Goal: Task Accomplishment & Management: Manage account settings

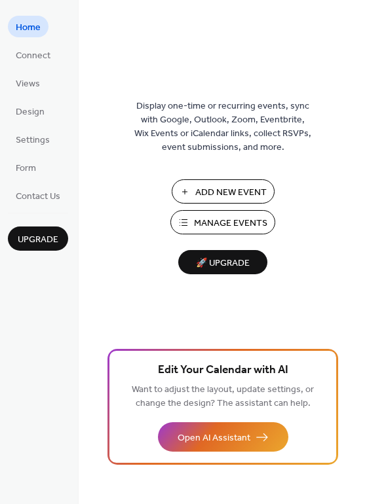
click at [214, 225] on span "Manage Events" at bounding box center [230, 224] width 73 height 14
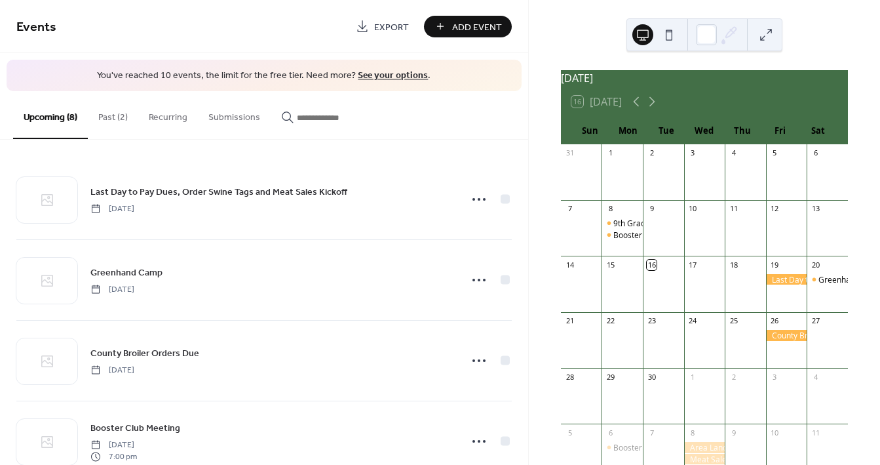
click at [126, 115] on button "Past (2)" at bounding box center [113, 114] width 50 height 47
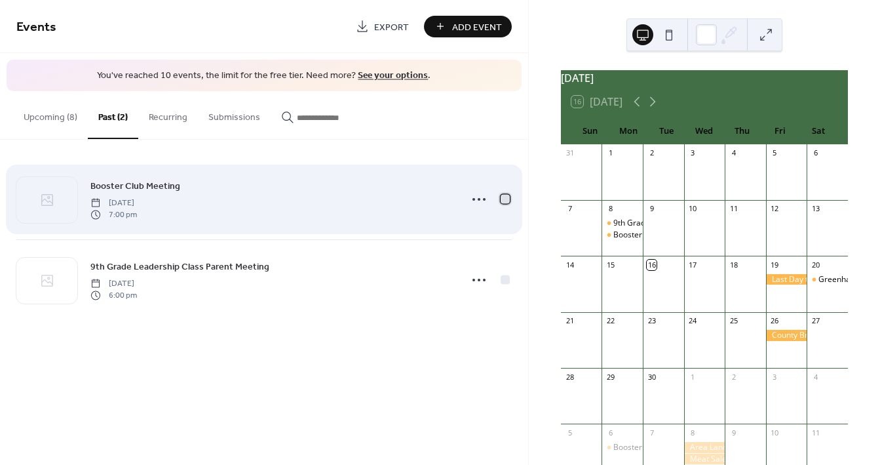
click at [503, 199] on div at bounding box center [505, 198] width 9 height 9
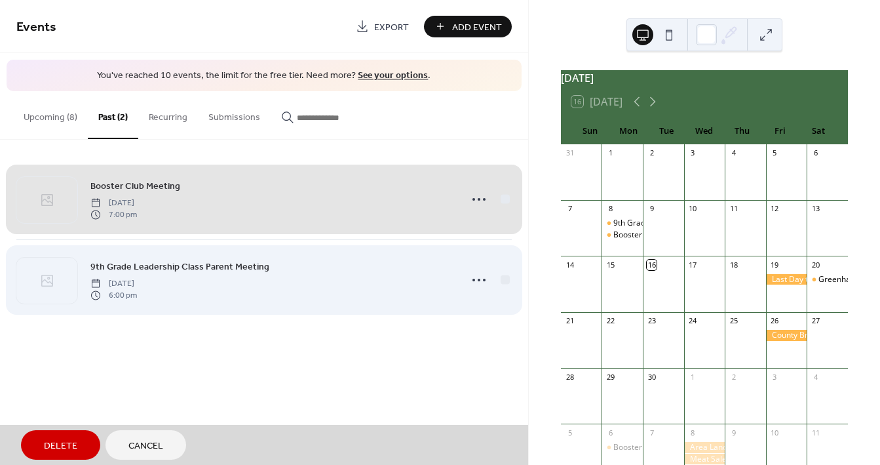
click at [507, 279] on div "9th Grade Leadership Class Parent Meeting Monday, September 8, 2025 6:00 pm" at bounding box center [263, 279] width 495 height 81
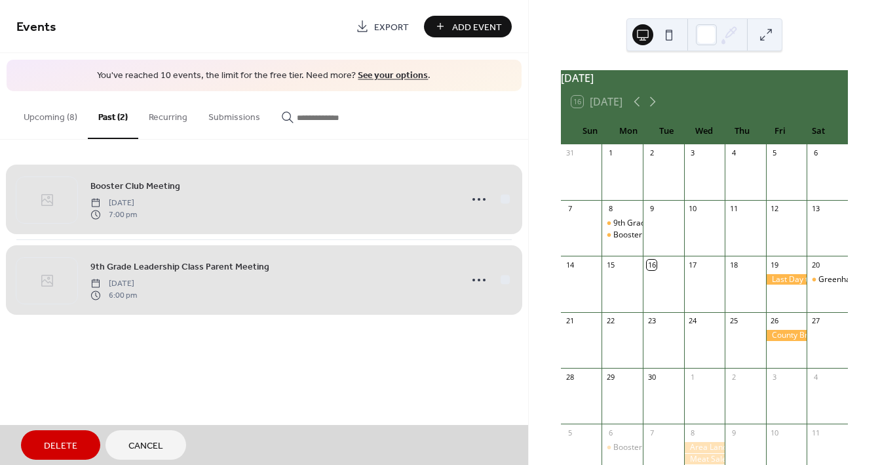
click at [56, 442] on span "Delete" at bounding box center [60, 446] width 33 height 14
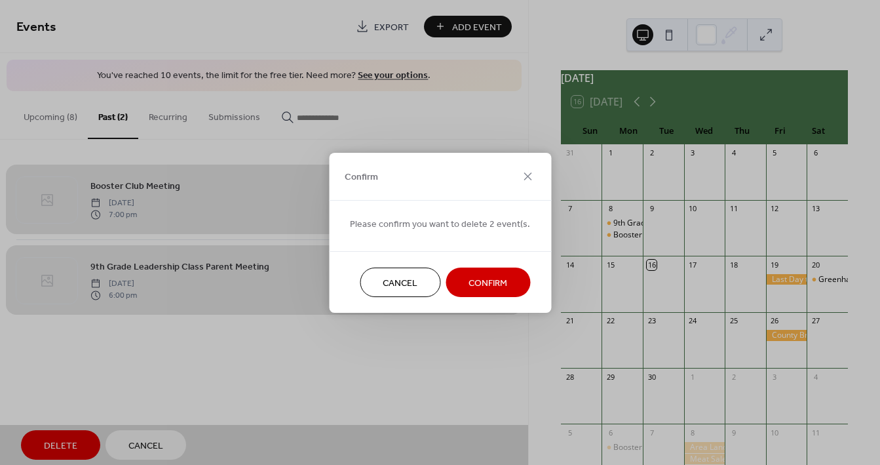
click at [485, 281] on span "Confirm" at bounding box center [487, 283] width 39 height 14
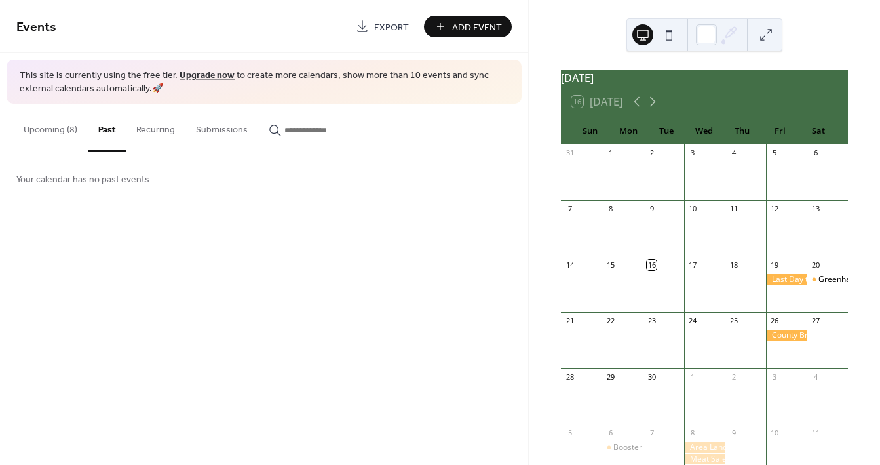
click at [58, 130] on button "Upcoming (8)" at bounding box center [50, 127] width 75 height 47
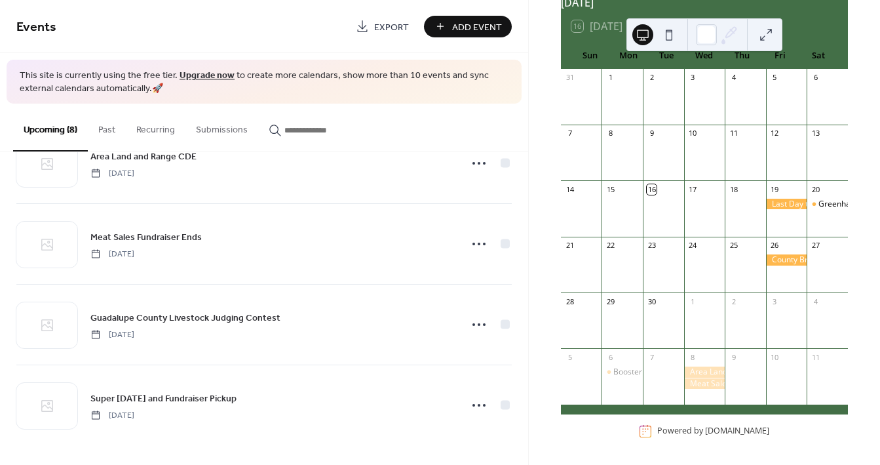
scroll to position [84, 0]
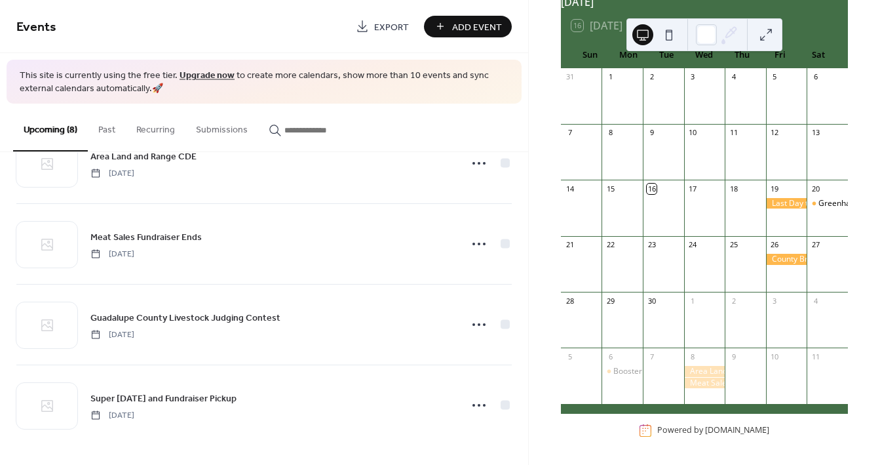
click at [469, 22] on span "Add Event" at bounding box center [477, 27] width 50 height 14
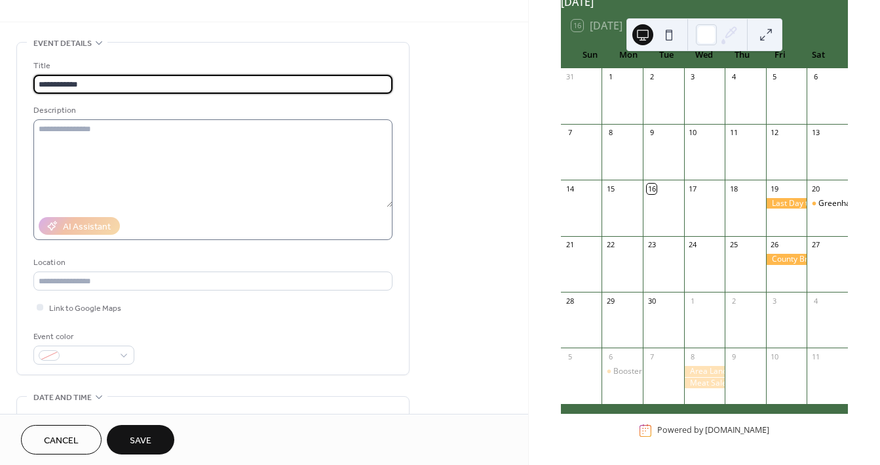
scroll to position [29, 0]
type input "**********"
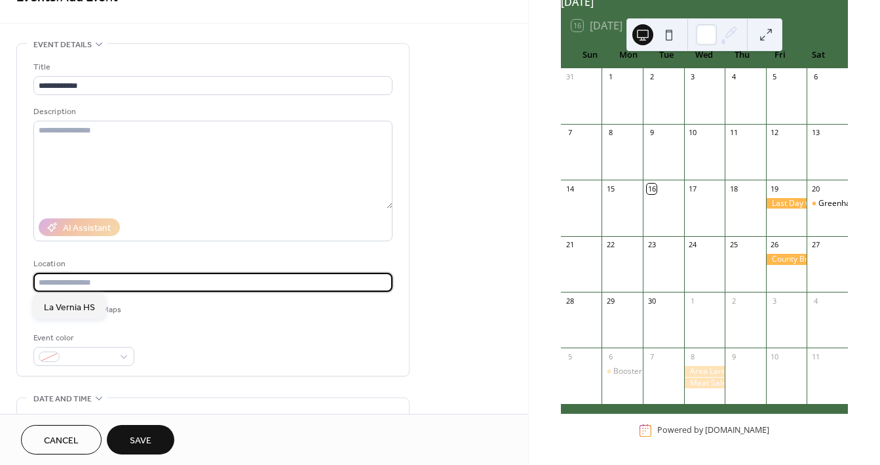
click at [87, 282] on input "text" at bounding box center [212, 282] width 359 height 19
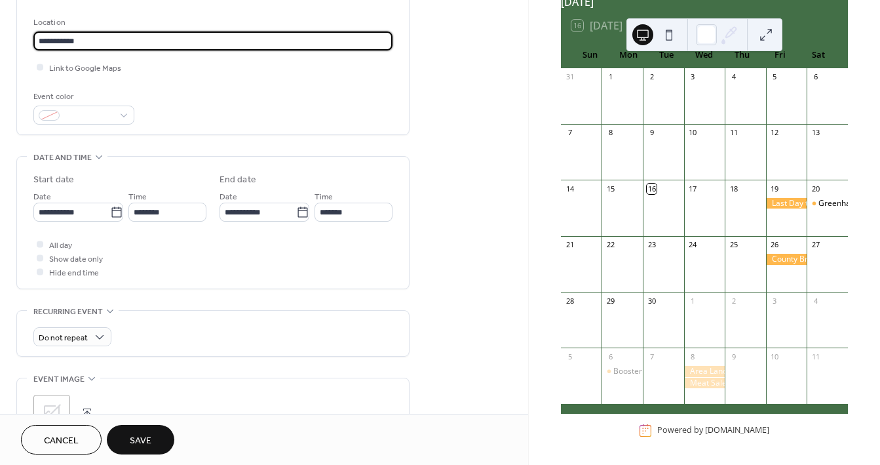
scroll to position [297, 0]
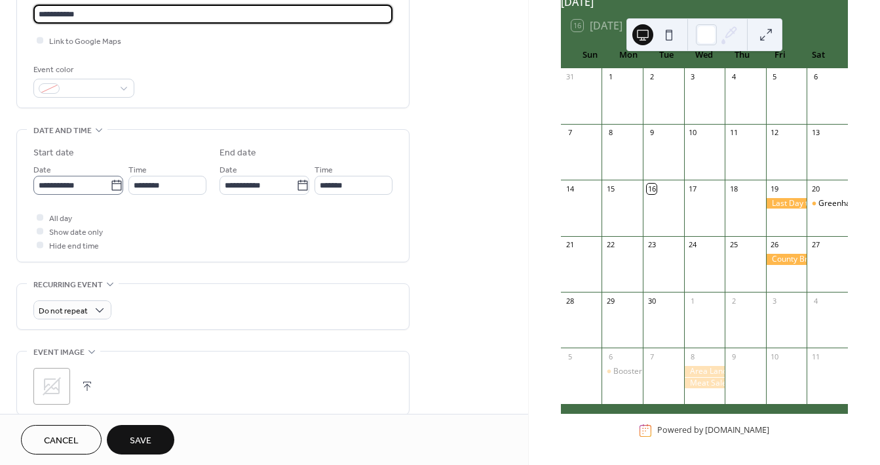
type input "**********"
click at [115, 185] on icon at bounding box center [116, 185] width 13 height 13
click at [110, 185] on input "**********" at bounding box center [71, 185] width 77 height 19
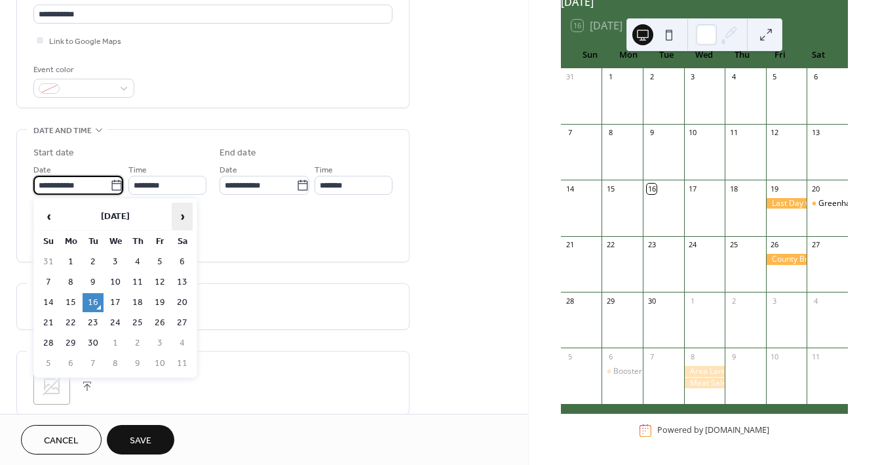
click at [180, 212] on span "›" at bounding box center [182, 216] width 20 height 26
click at [66, 278] on td "3" at bounding box center [70, 282] width 21 height 19
type input "**********"
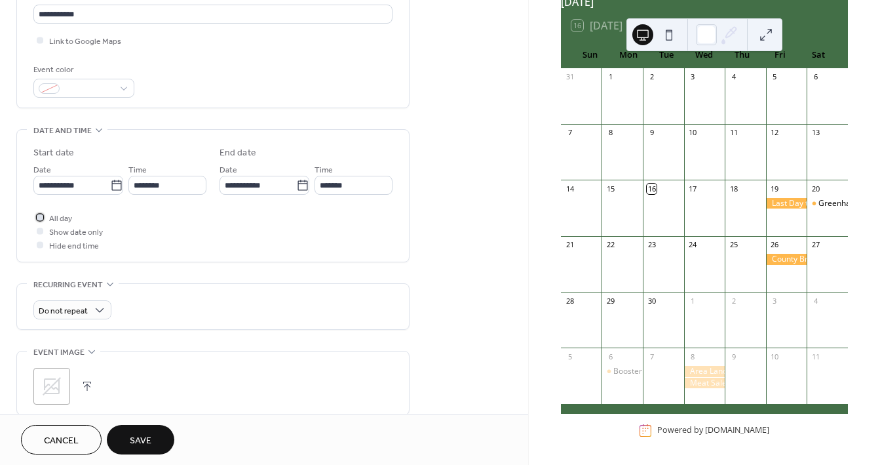
click at [43, 219] on div at bounding box center [39, 216] width 13 height 13
click at [138, 445] on span "Save" at bounding box center [141, 441] width 22 height 14
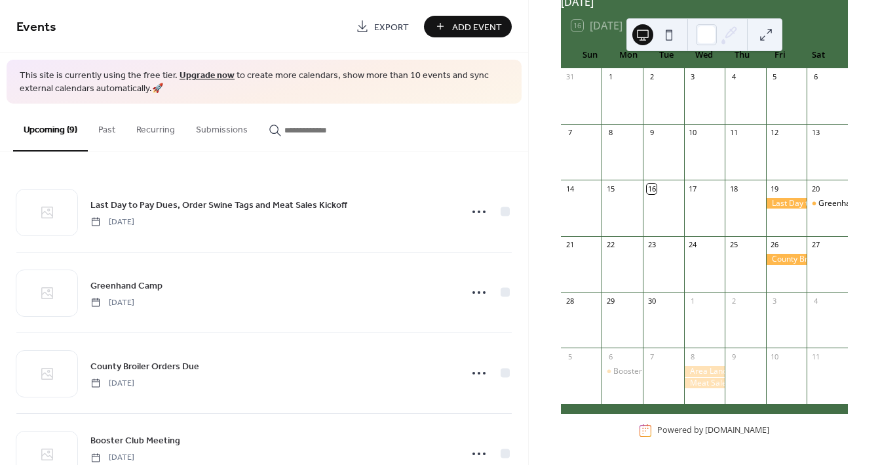
click at [459, 25] on span "Add Event" at bounding box center [477, 27] width 50 height 14
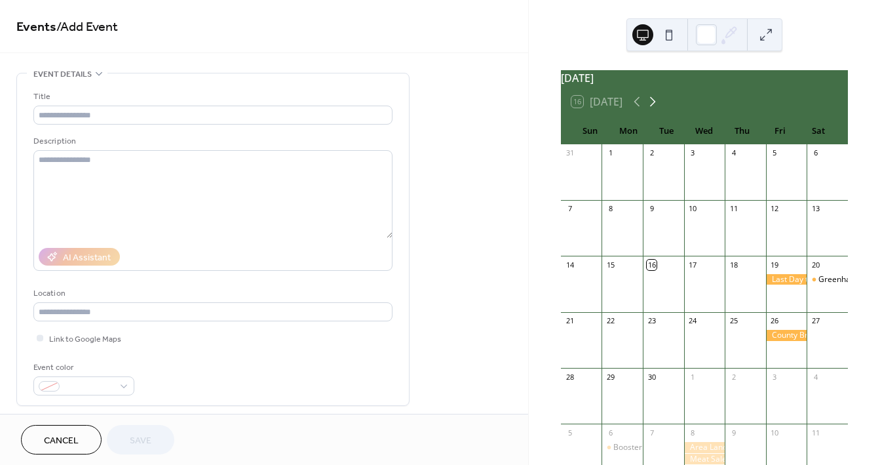
click at [653, 105] on icon at bounding box center [653, 102] width 6 height 10
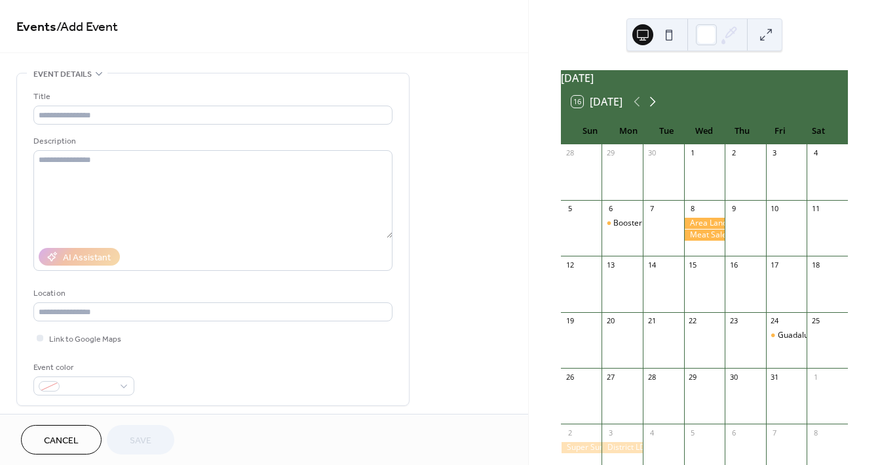
click at [653, 105] on icon at bounding box center [653, 102] width 6 height 10
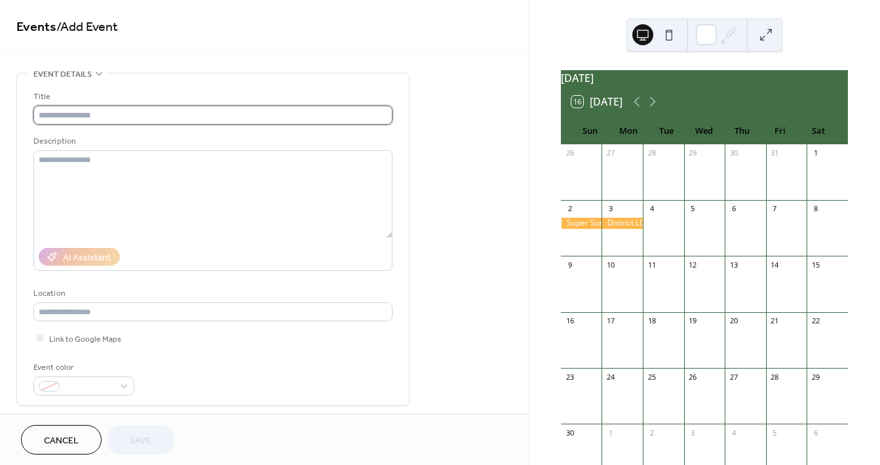
click at [101, 116] on input "text" at bounding box center [212, 114] width 359 height 19
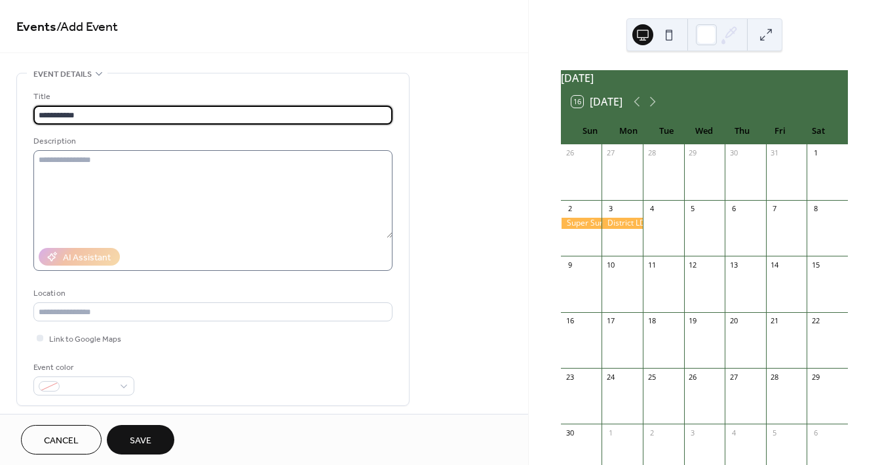
type input "**********"
click at [111, 190] on textarea at bounding box center [212, 194] width 359 height 88
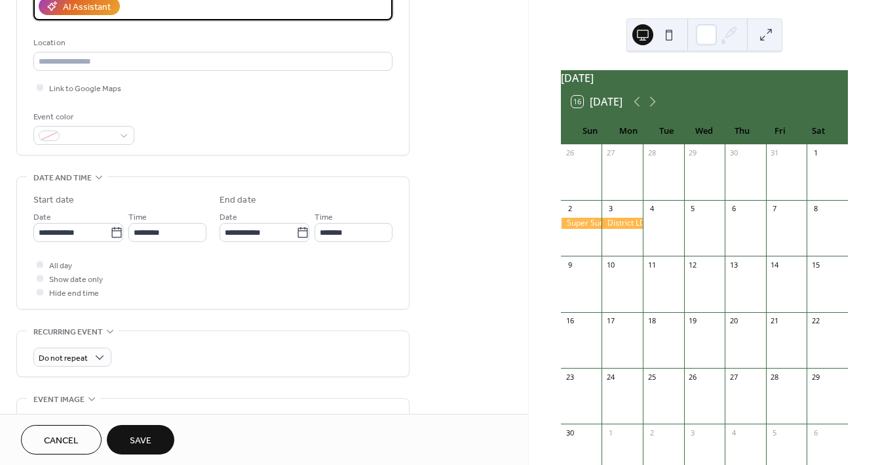
scroll to position [303, 0]
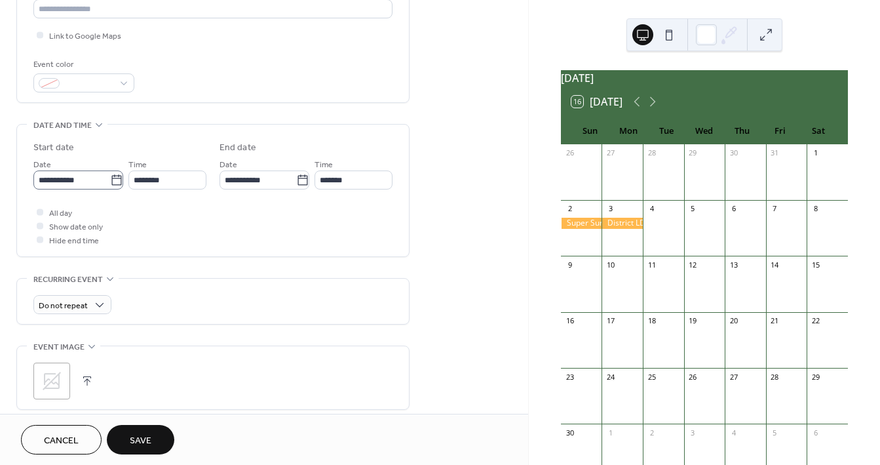
type textarea "**********"
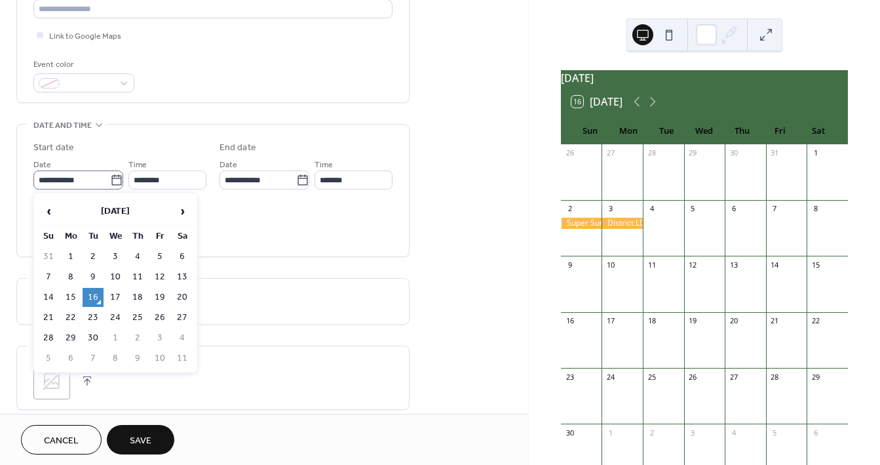
click at [112, 185] on icon at bounding box center [116, 180] width 13 height 13
click at [110, 185] on input "**********" at bounding box center [71, 179] width 77 height 19
click at [183, 208] on span "›" at bounding box center [182, 211] width 20 height 26
click at [118, 276] on td "5" at bounding box center [115, 276] width 21 height 19
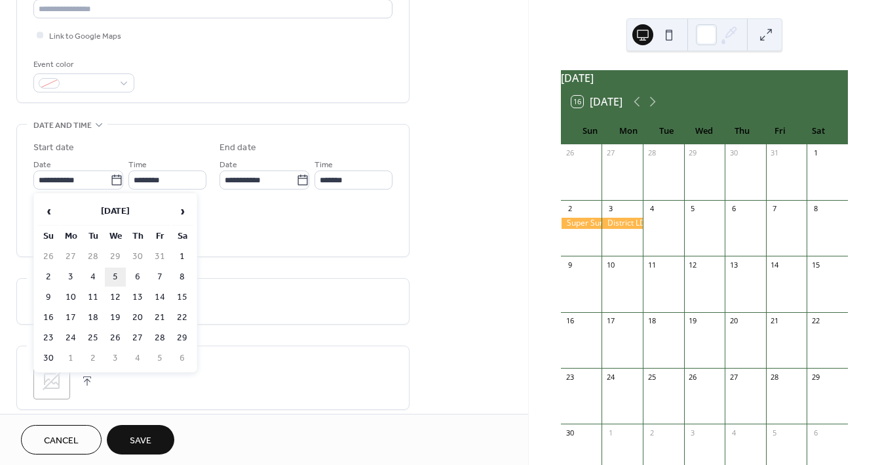
type input "**********"
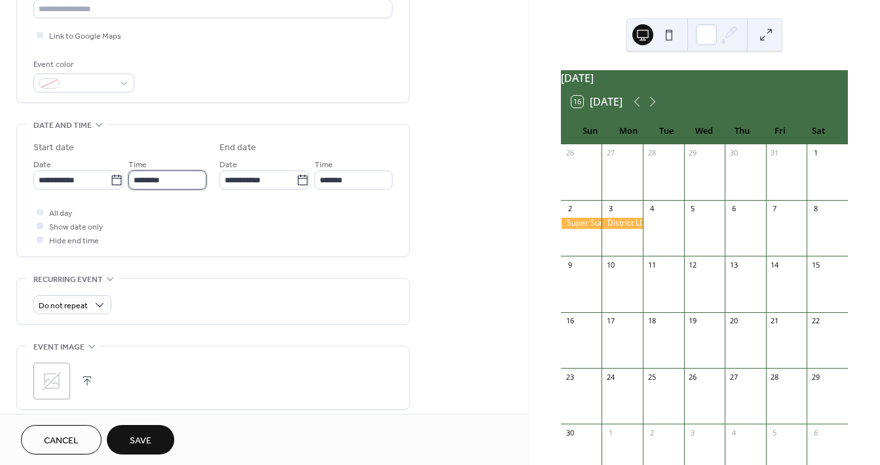
click at [154, 180] on input "********" at bounding box center [167, 179] width 78 height 19
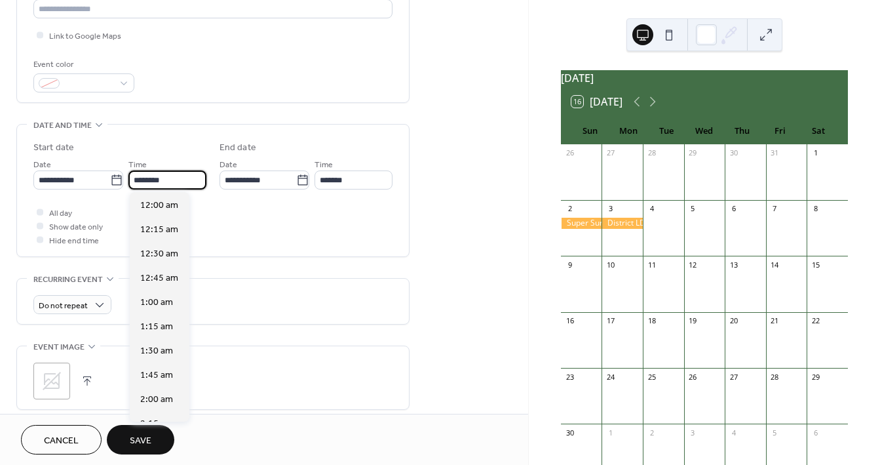
scroll to position [1164, 0]
click at [154, 180] on input "********" at bounding box center [167, 179] width 78 height 19
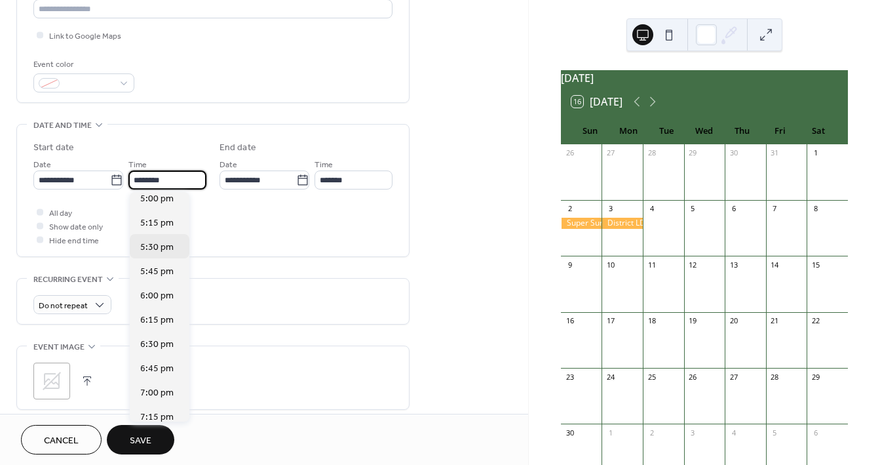
scroll to position [1628, 0]
click at [159, 227] on span "5:00 pm" at bounding box center [156, 226] width 33 height 14
type input "*******"
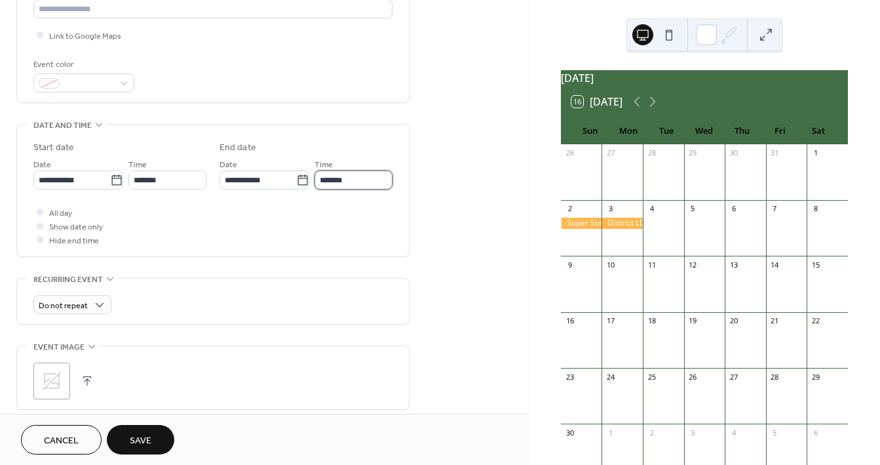
click at [324, 179] on input "*******" at bounding box center [353, 179] width 78 height 19
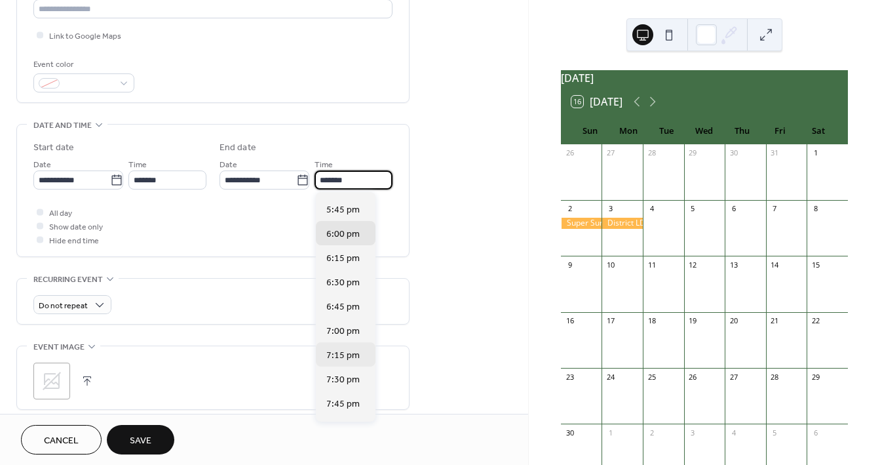
scroll to position [45, 0]
click at [349, 378] on span "7:30 pm" at bounding box center [342, 379] width 33 height 14
type input "*******"
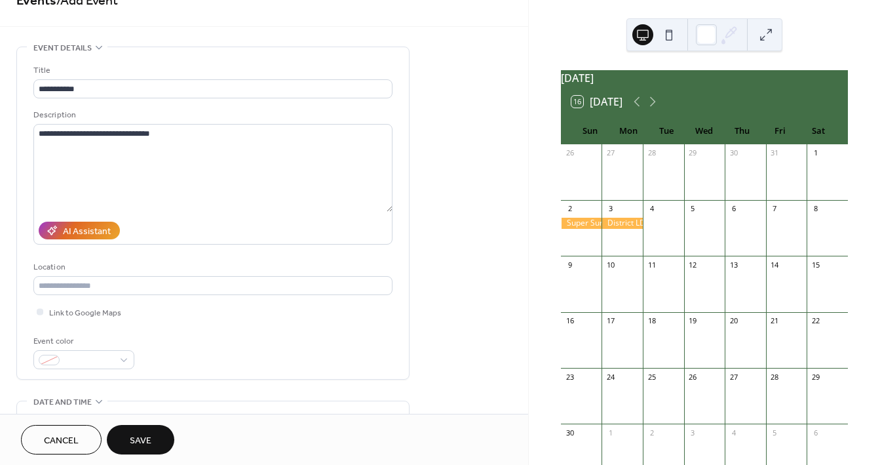
scroll to position [0, 0]
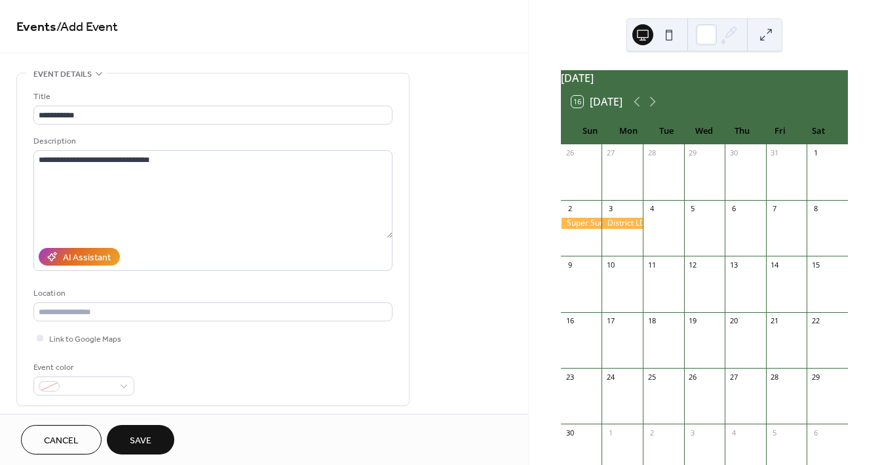
click at [151, 442] on span "Save" at bounding box center [141, 441] width 22 height 14
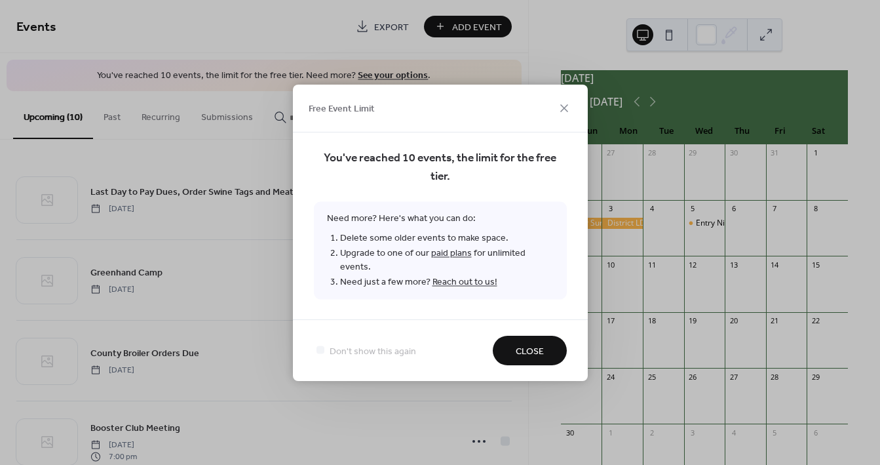
click at [537, 347] on span "Close" at bounding box center [530, 351] width 28 height 14
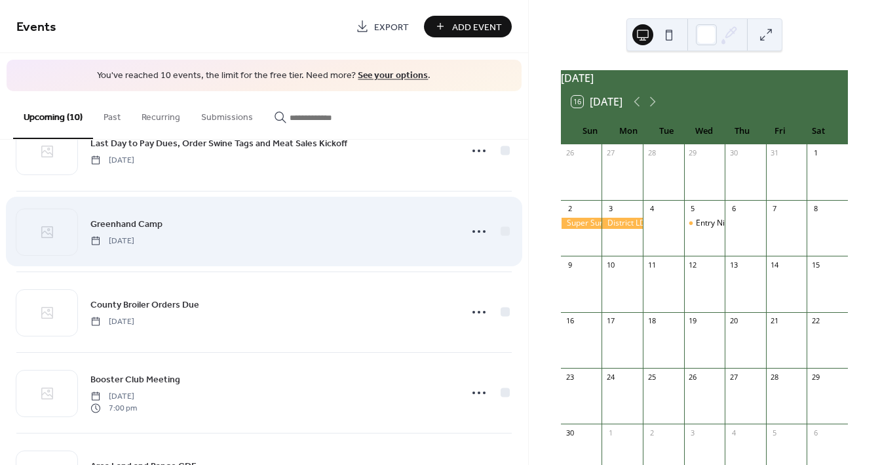
scroll to position [24, 0]
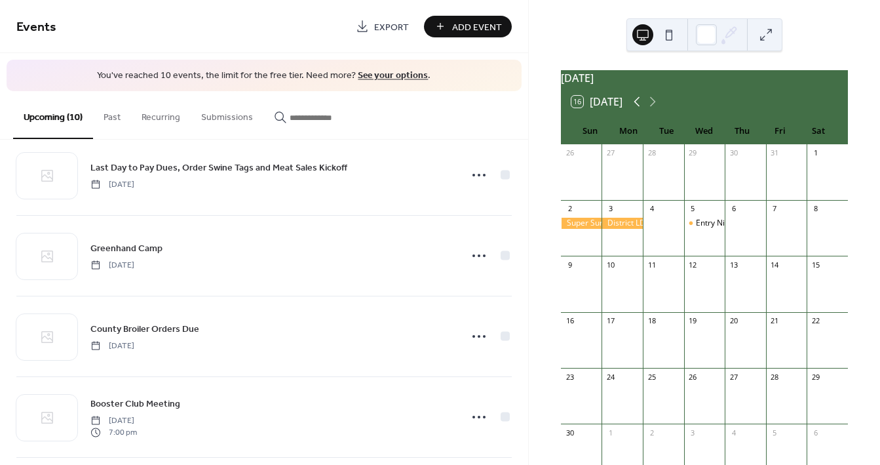
click at [639, 103] on icon at bounding box center [637, 102] width 16 height 16
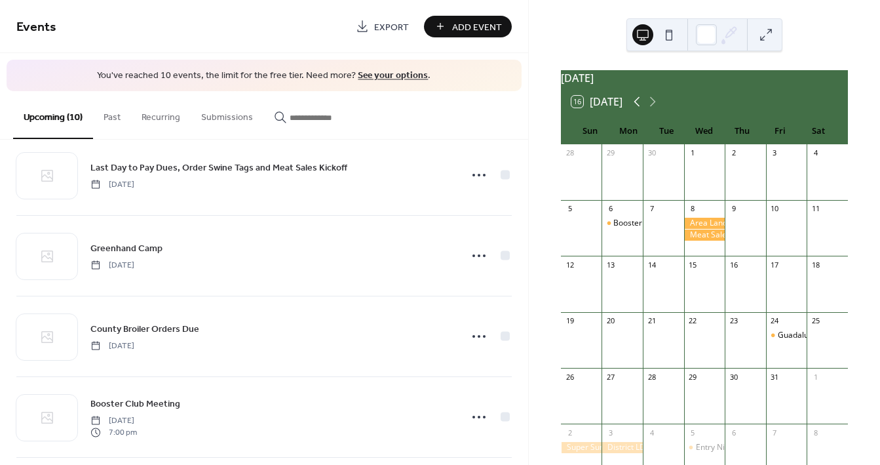
click at [639, 103] on icon at bounding box center [637, 102] width 16 height 16
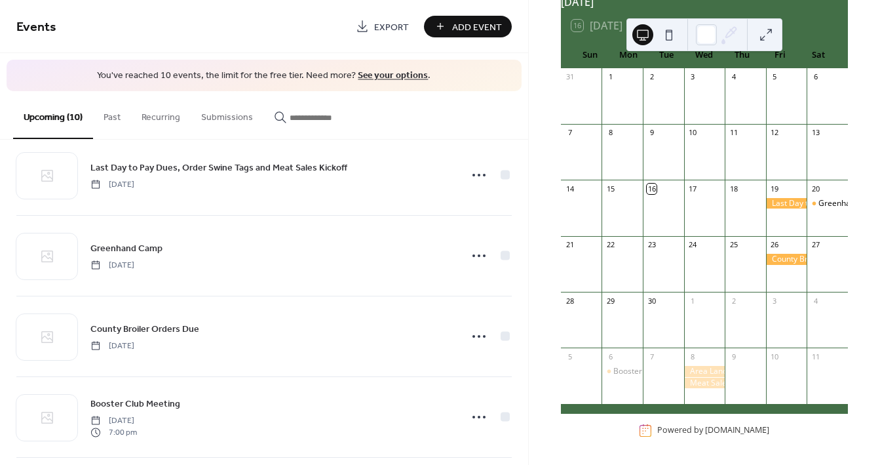
scroll to position [0, 0]
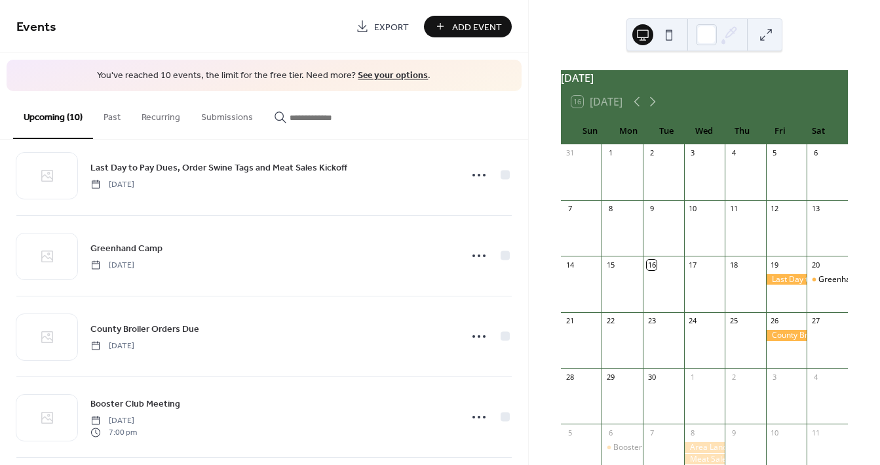
click at [662, 105] on div "16 Today" at bounding box center [704, 101] width 287 height 31
click at [641, 109] on icon at bounding box center [637, 102] width 16 height 16
click at [653, 109] on icon at bounding box center [653, 102] width 16 height 16
click at [783, 285] on div at bounding box center [786, 279] width 41 height 11
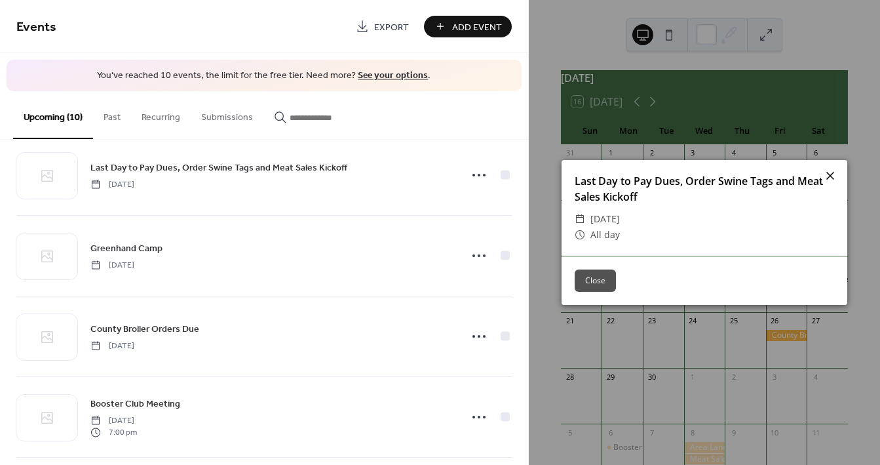
click at [828, 170] on icon at bounding box center [830, 176] width 16 height 16
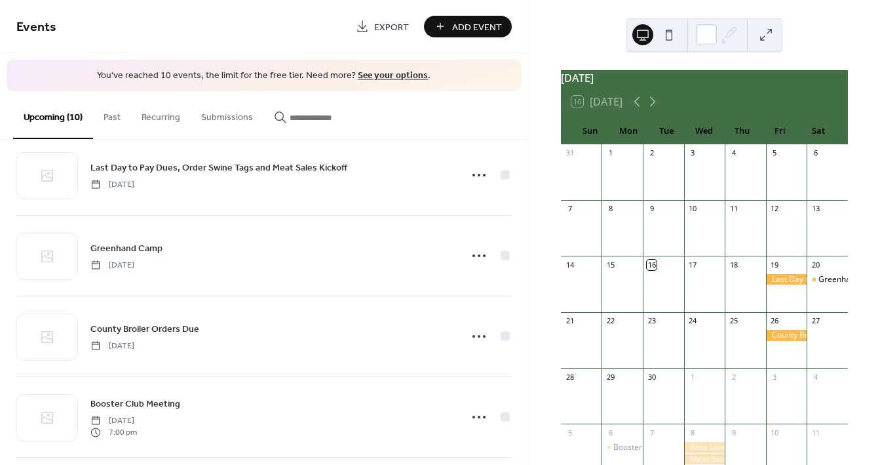
click at [772, 341] on div at bounding box center [786, 335] width 41 height 11
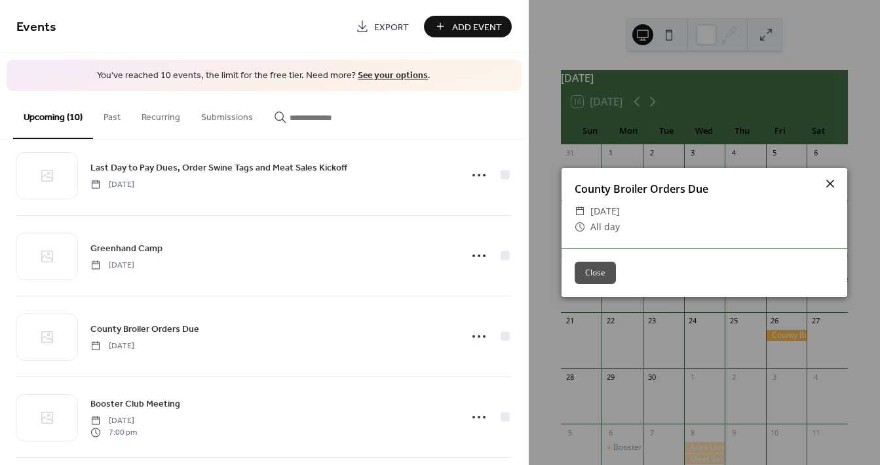
click at [828, 186] on icon at bounding box center [830, 184] width 16 height 16
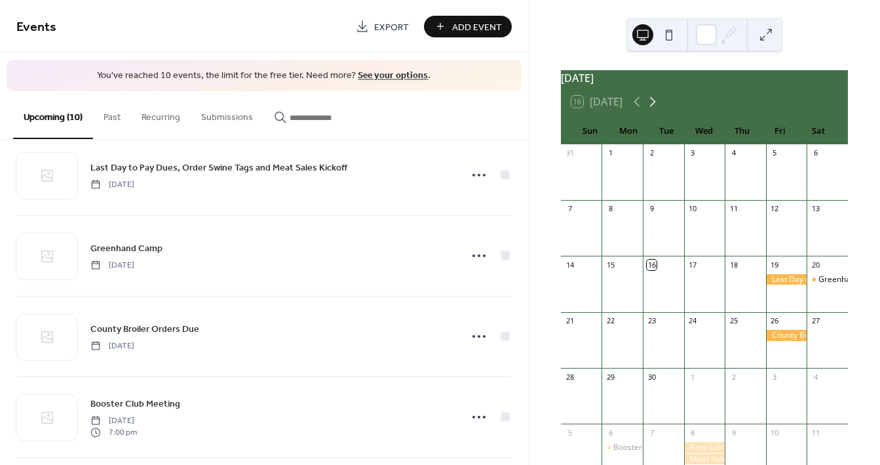
click at [655, 109] on icon at bounding box center [653, 102] width 16 height 16
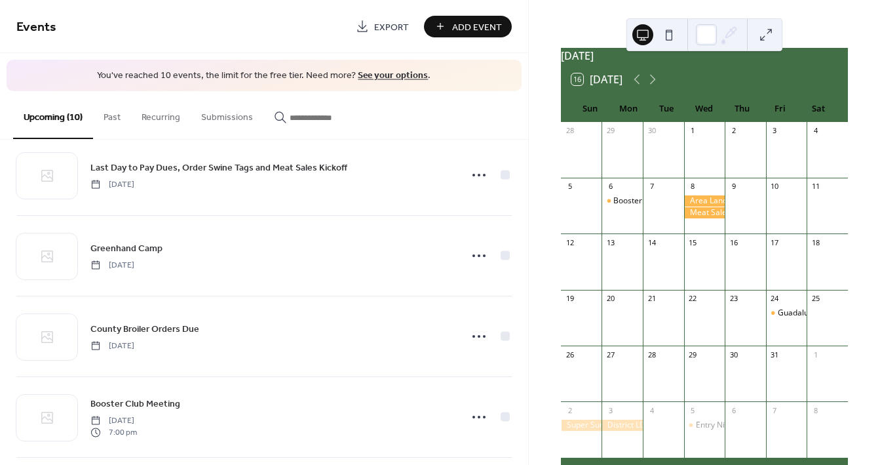
scroll to position [29, 0]
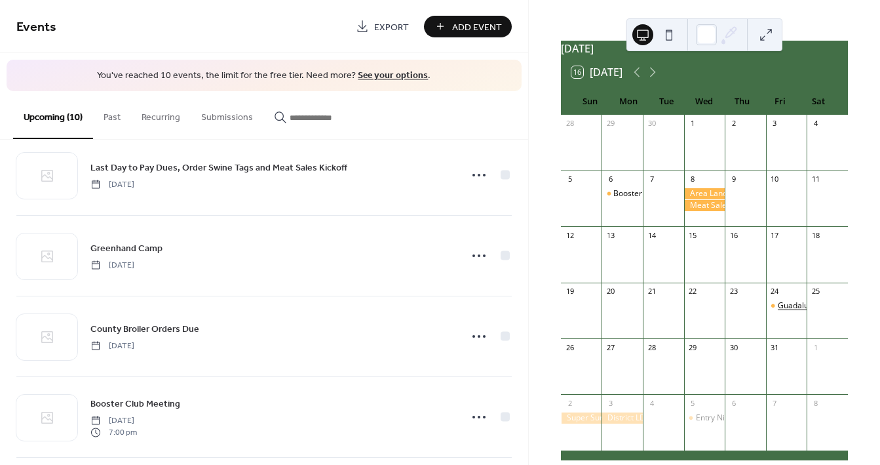
click at [778, 311] on div "Guadalupe County Livestock Judging Contest" at bounding box center [859, 305] width 162 height 11
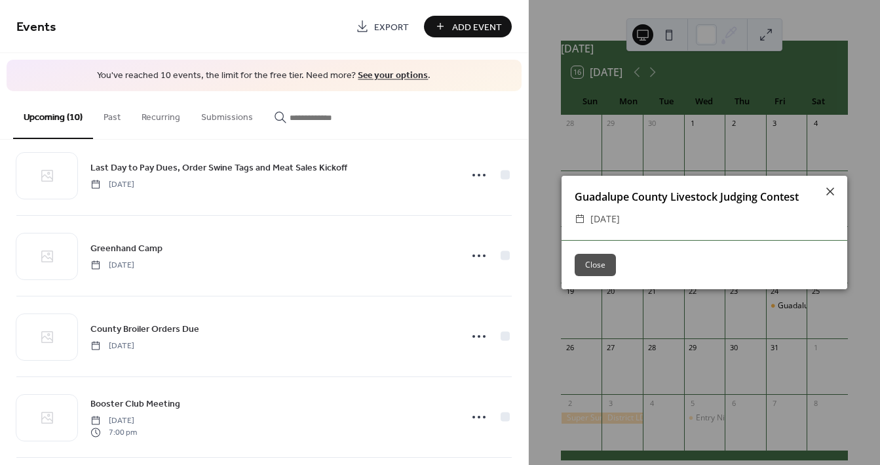
click at [606, 259] on button "Close" at bounding box center [595, 265] width 41 height 22
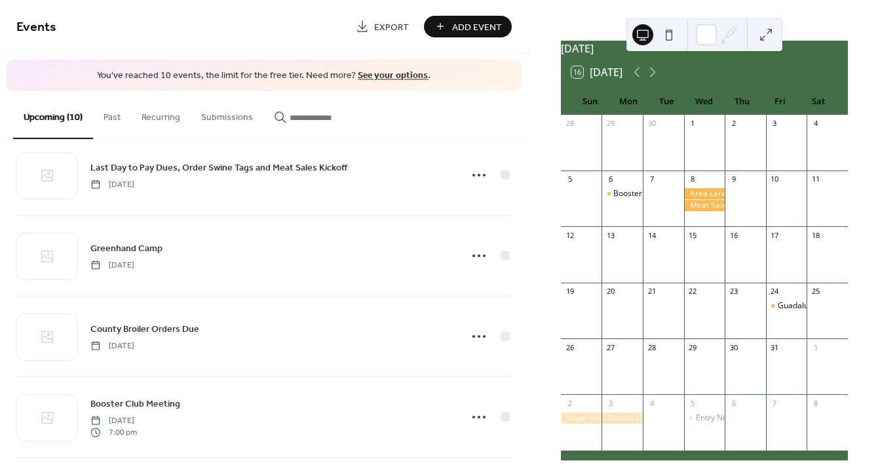
click at [586, 423] on div at bounding box center [581, 417] width 41 height 11
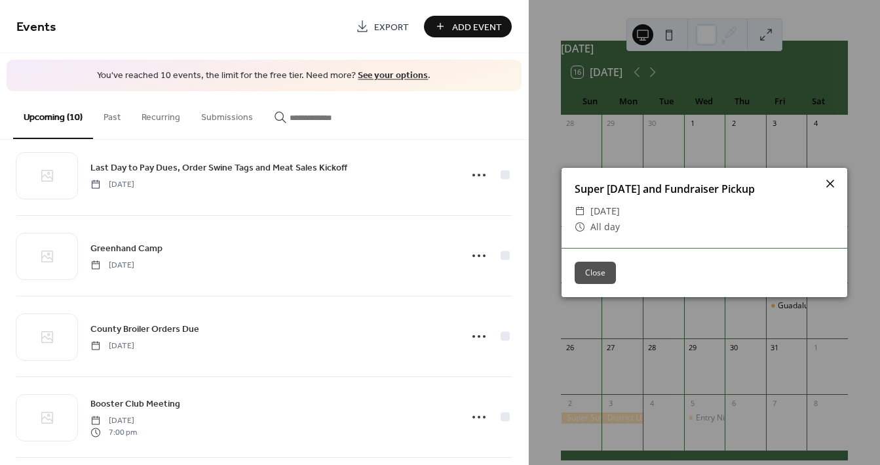
click at [831, 181] on icon at bounding box center [830, 184] width 8 height 8
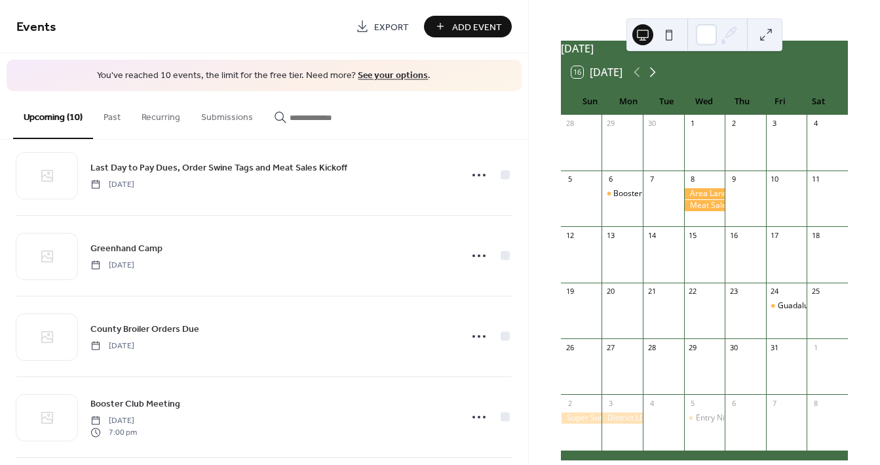
click at [655, 78] on icon at bounding box center [653, 72] width 16 height 16
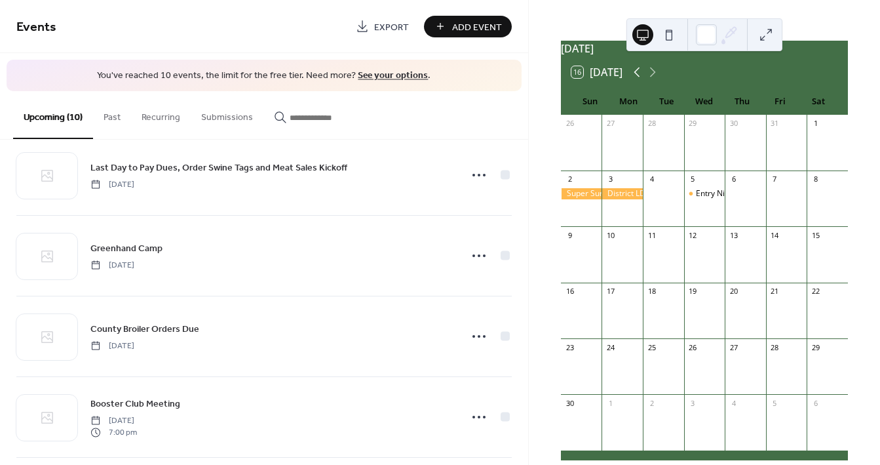
click at [638, 80] on icon at bounding box center [637, 72] width 16 height 16
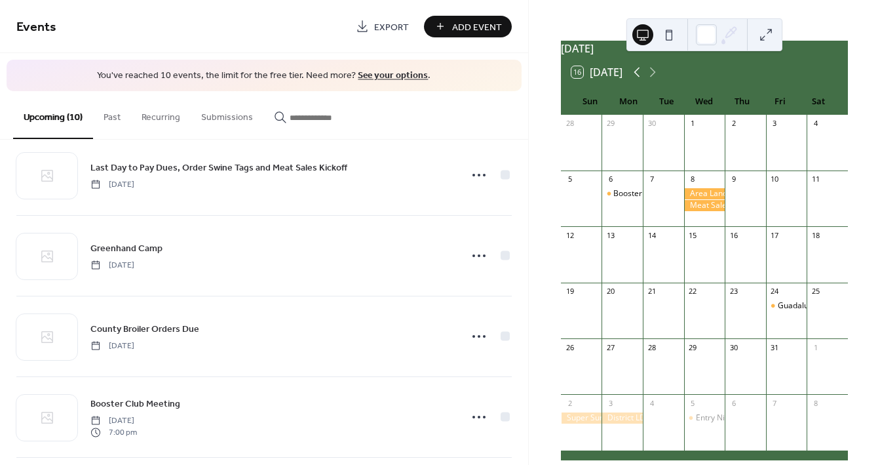
click at [638, 80] on icon at bounding box center [637, 72] width 16 height 16
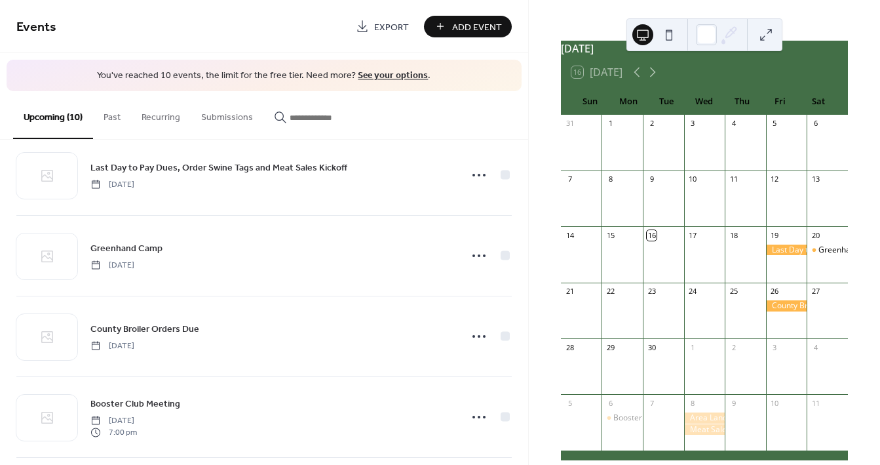
click at [776, 256] on div at bounding box center [786, 249] width 41 height 11
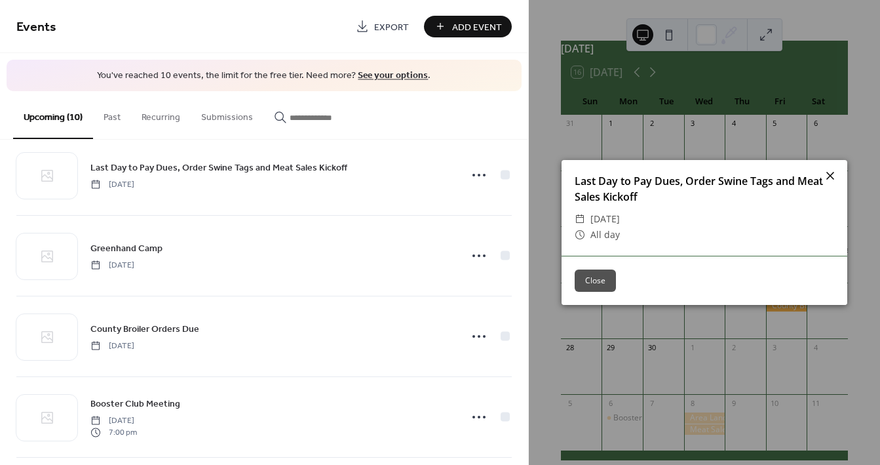
click at [831, 174] on icon at bounding box center [830, 176] width 8 height 8
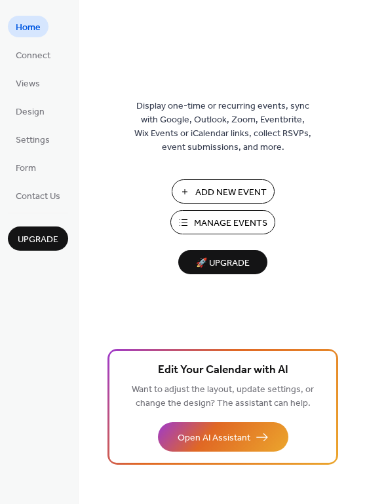
click at [218, 218] on span "Manage Events" at bounding box center [230, 224] width 73 height 14
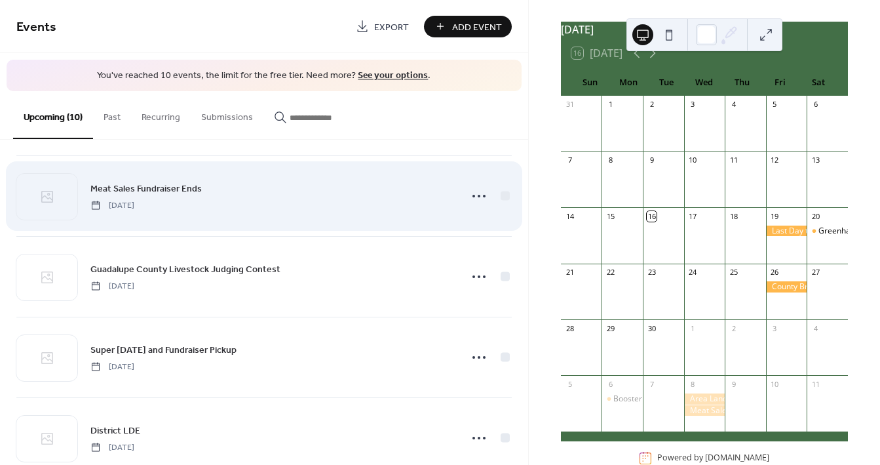
scroll to position [408, 0]
